Goal: Find specific page/section: Find specific page/section

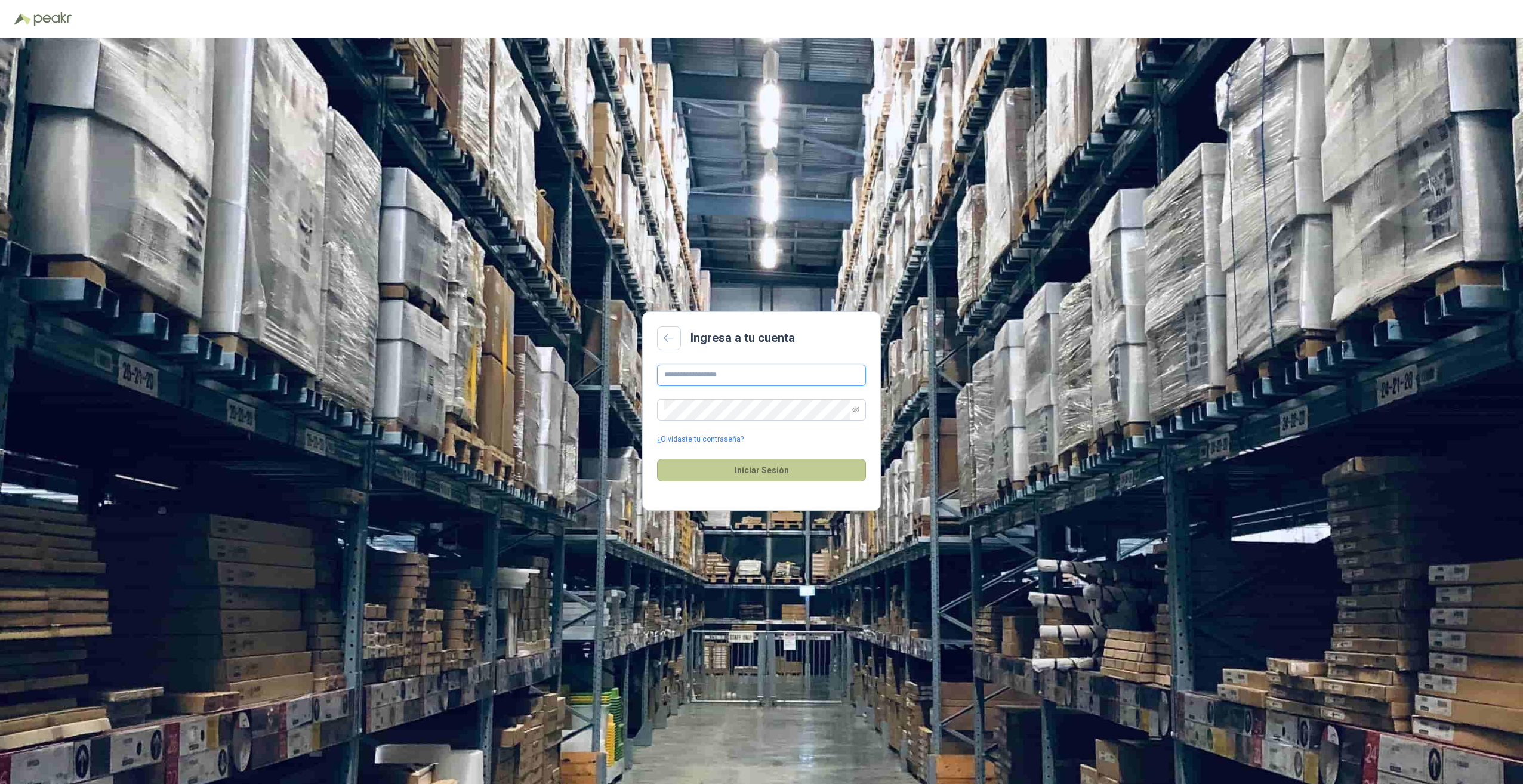
type input "**********"
click at [713, 471] on button "Iniciar Sesión" at bounding box center [762, 470] width 209 height 22
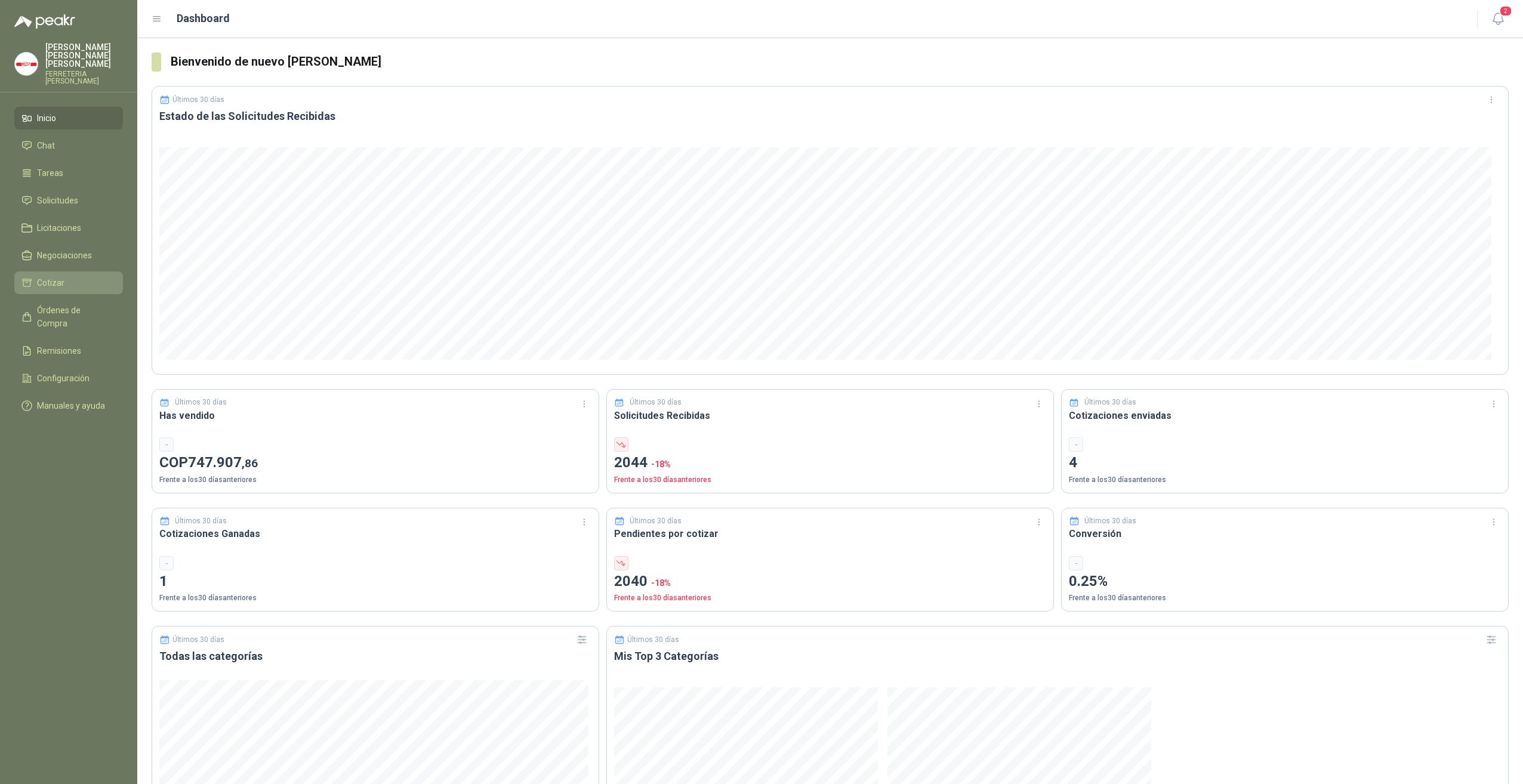
click at [66, 278] on li "Cotizar" at bounding box center [69, 283] width 94 height 13
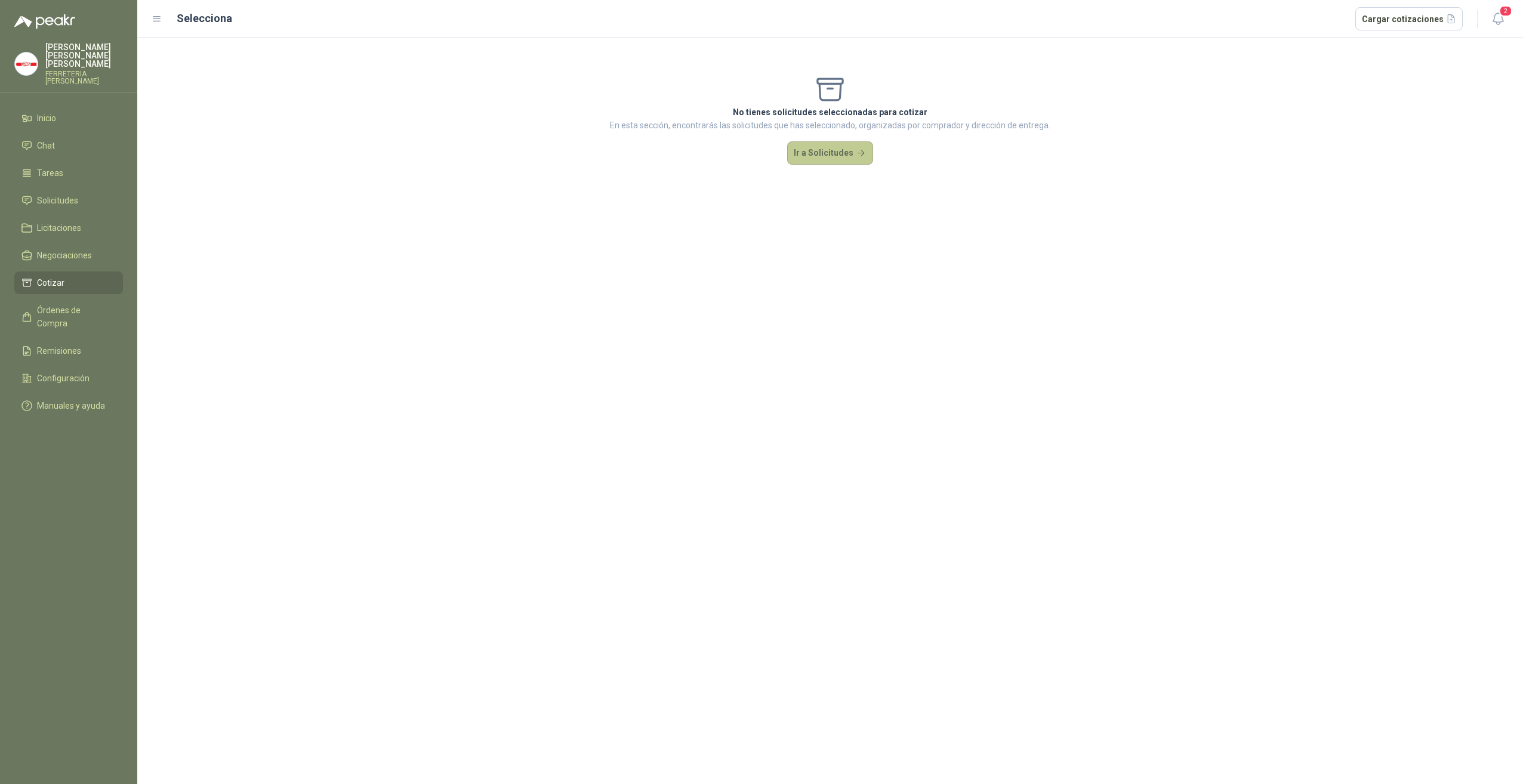
click at [829, 154] on button "Ir a Solicitudes" at bounding box center [830, 154] width 86 height 24
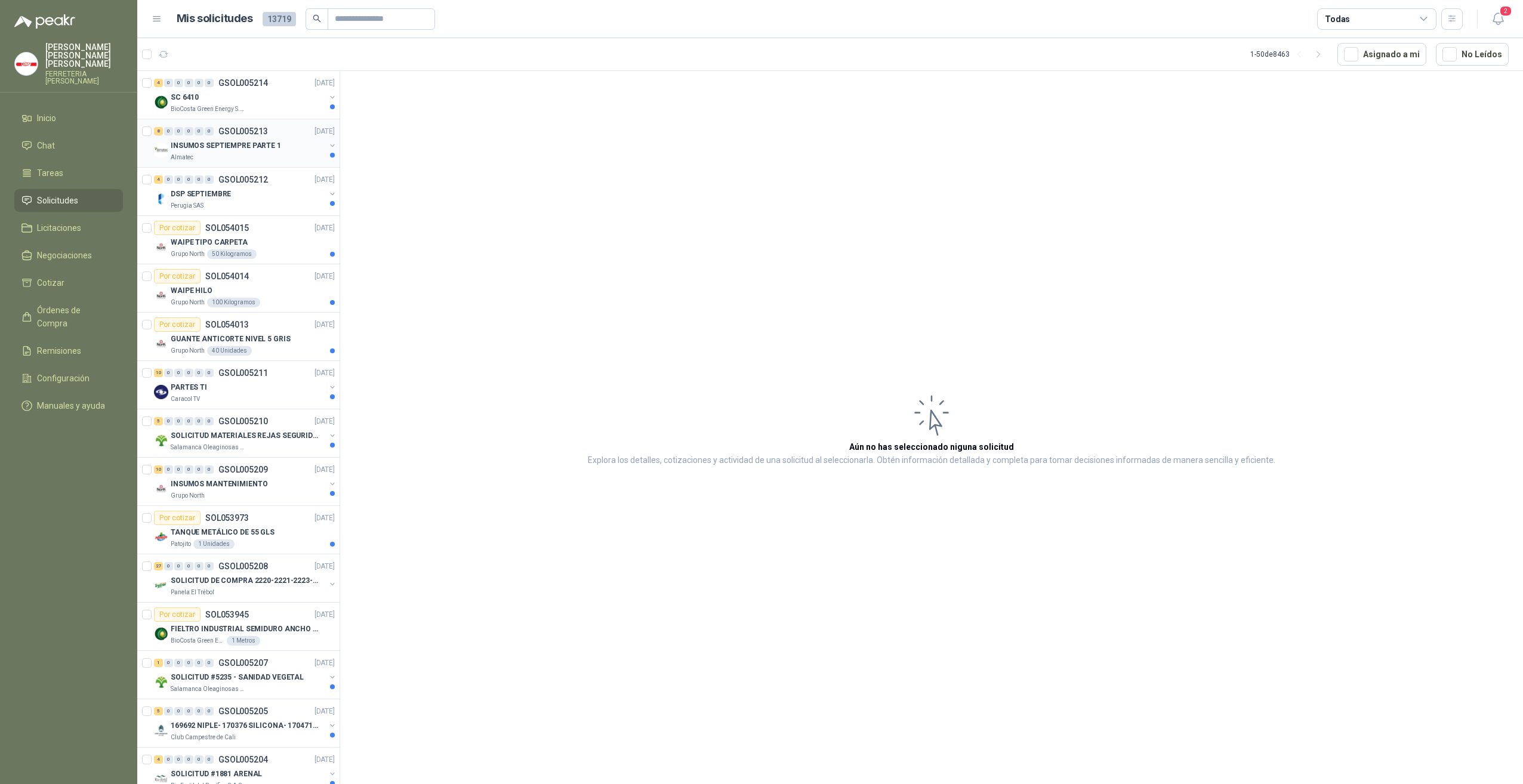
click at [222, 154] on div "Almatec" at bounding box center [248, 158] width 154 height 10
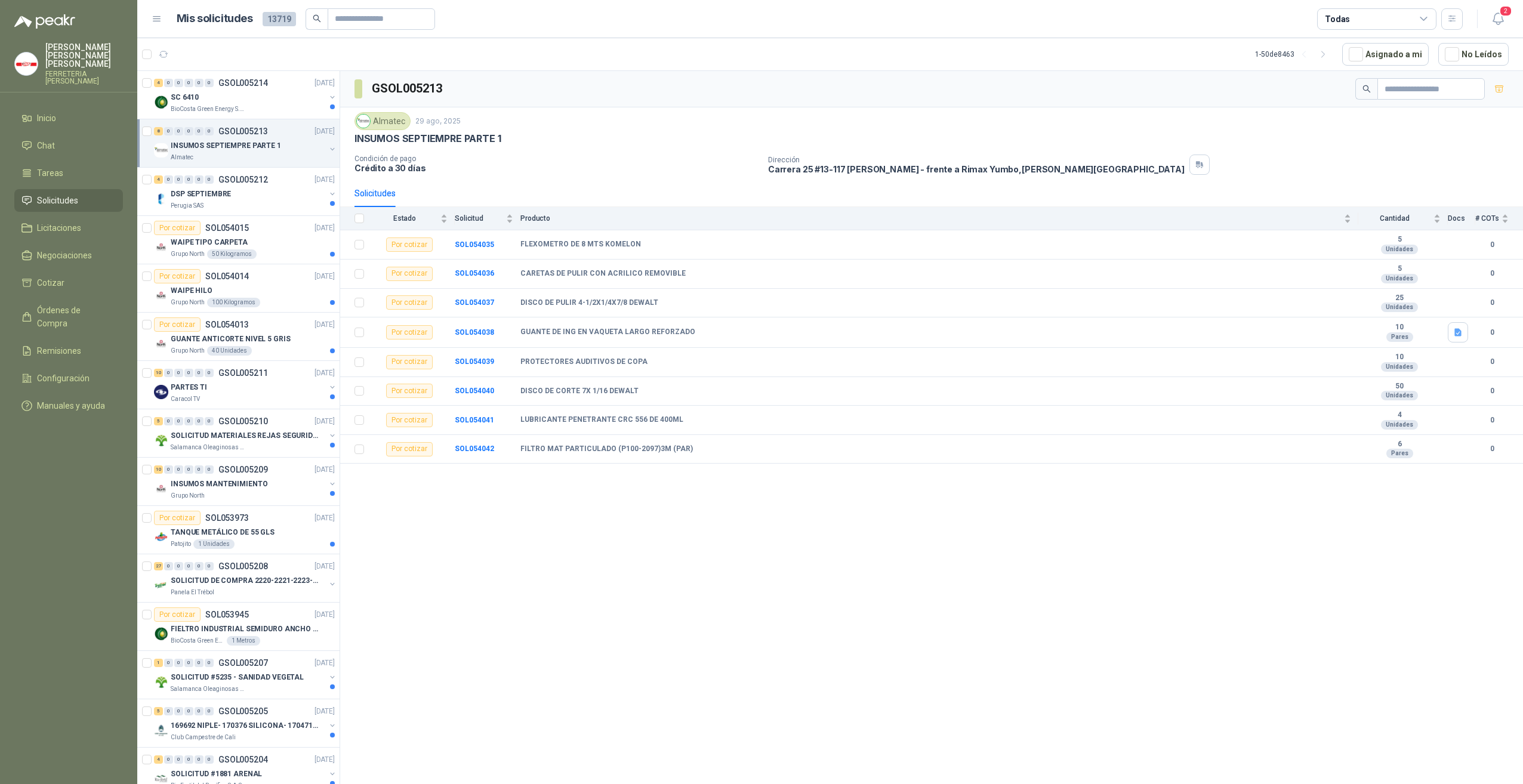
click at [712, 611] on div "GSOL005213 Almatec [DATE] INSUMOS SEPTIEMPRE PARTE 1 Condición de pago Crédito …" at bounding box center [932, 429] width 1183 height 717
